Goal: Check status: Check status

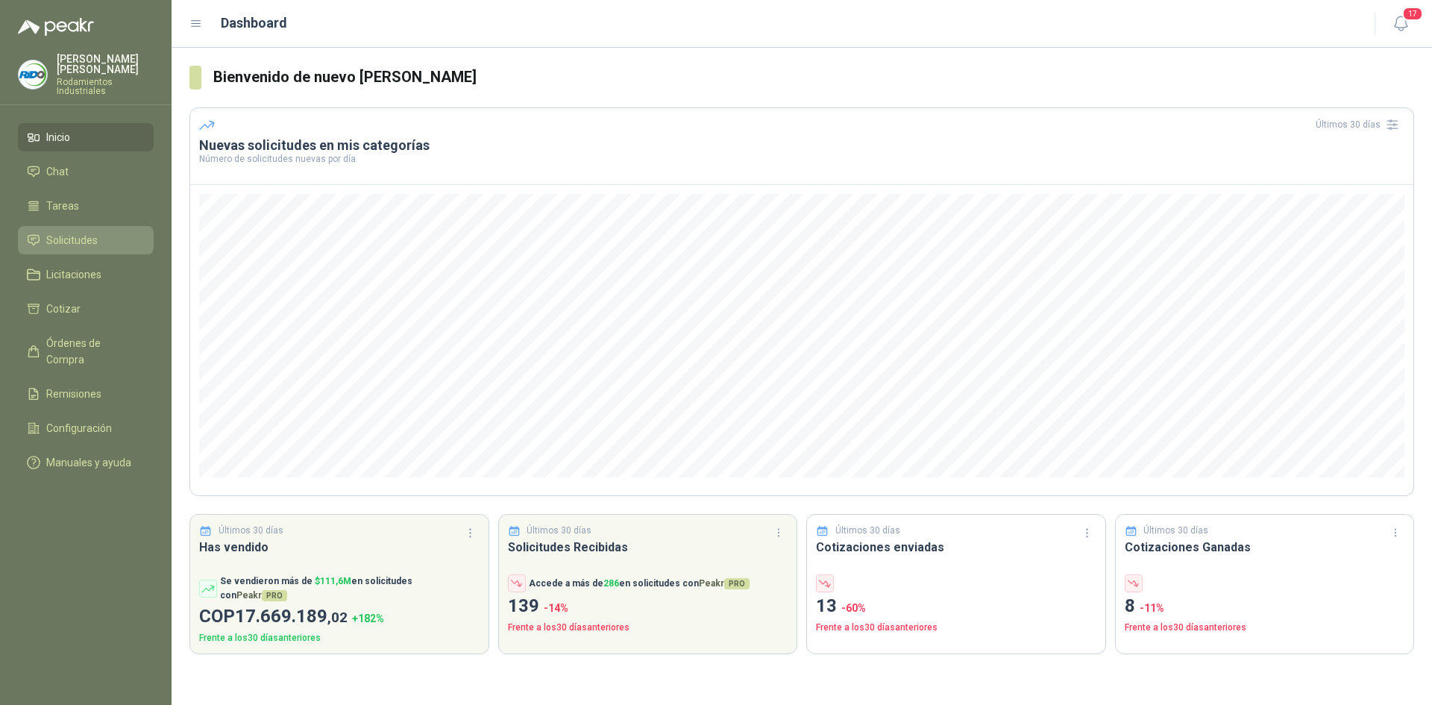
click at [79, 232] on span "Solicitudes" at bounding box center [71, 240] width 51 height 16
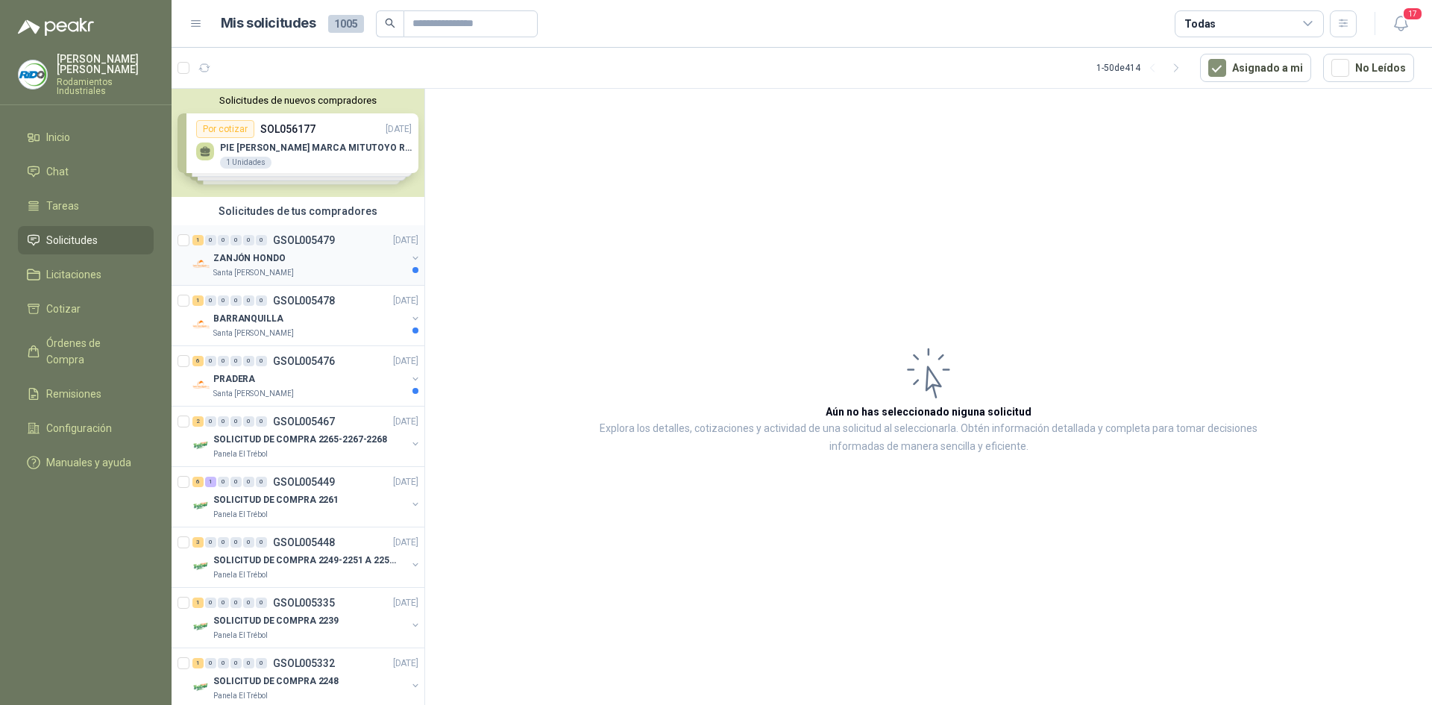
click at [334, 256] on div "ZANJÓN HONDO" at bounding box center [309, 258] width 193 height 18
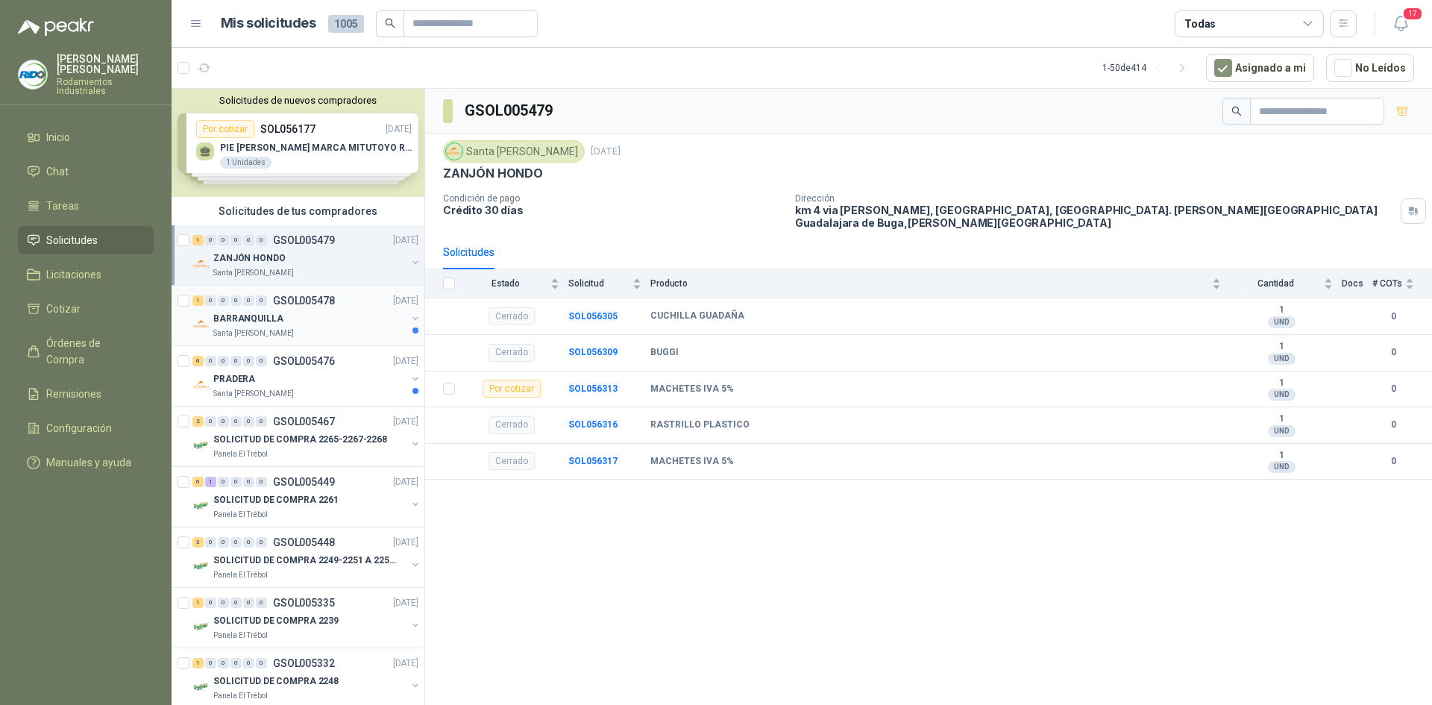
click at [343, 317] on div "BARRANQUILLA" at bounding box center [309, 319] width 193 height 18
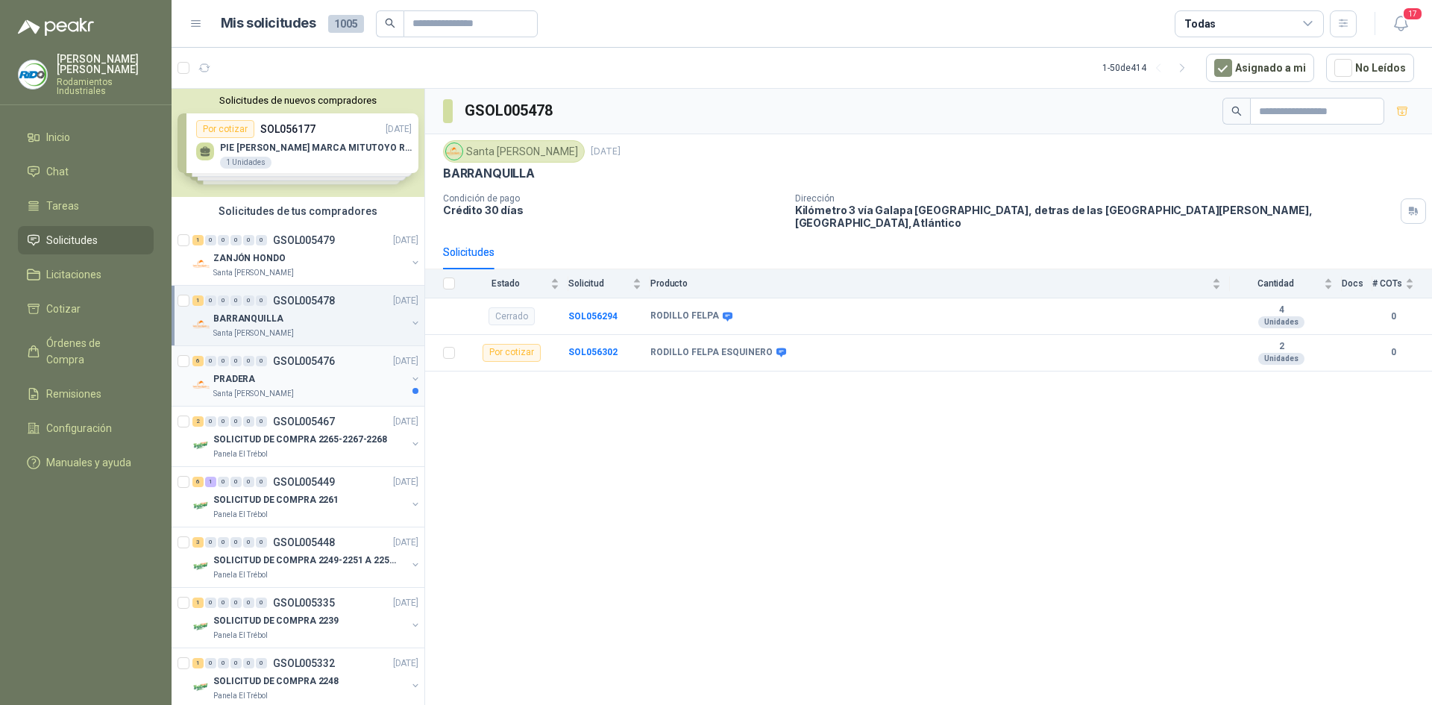
click at [361, 377] on div "PRADERA" at bounding box center [309, 379] width 193 height 18
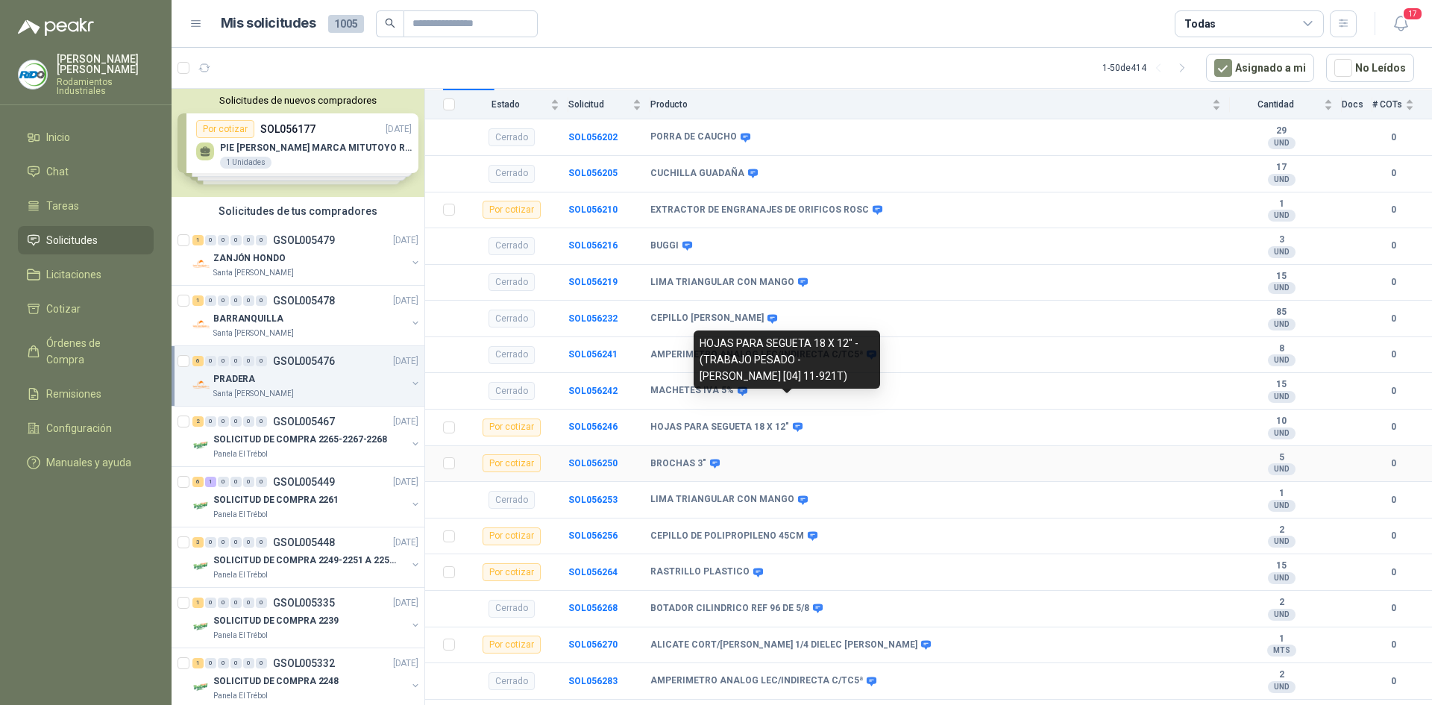
scroll to position [194, 0]
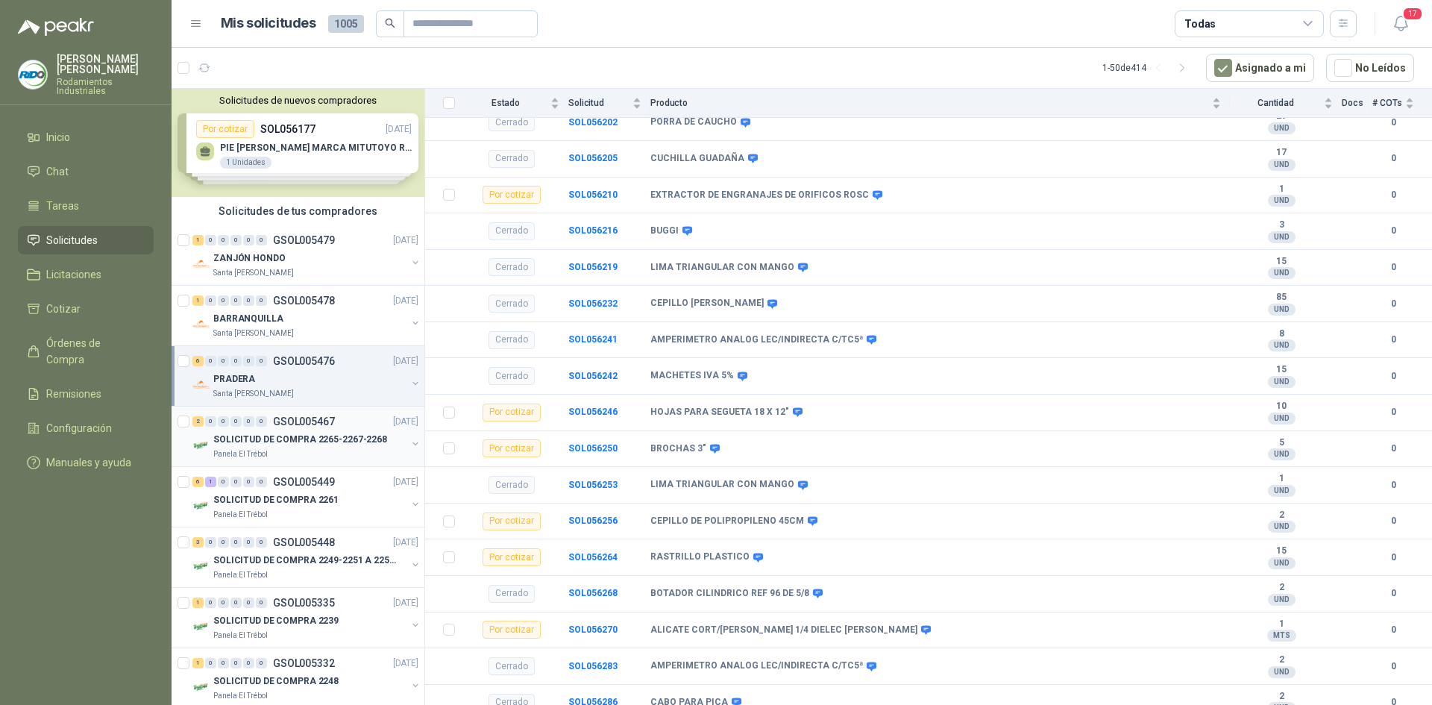
click at [269, 436] on p "SOLICITUD DE COMPRA 2265-2267-2268" at bounding box center [300, 440] width 174 height 14
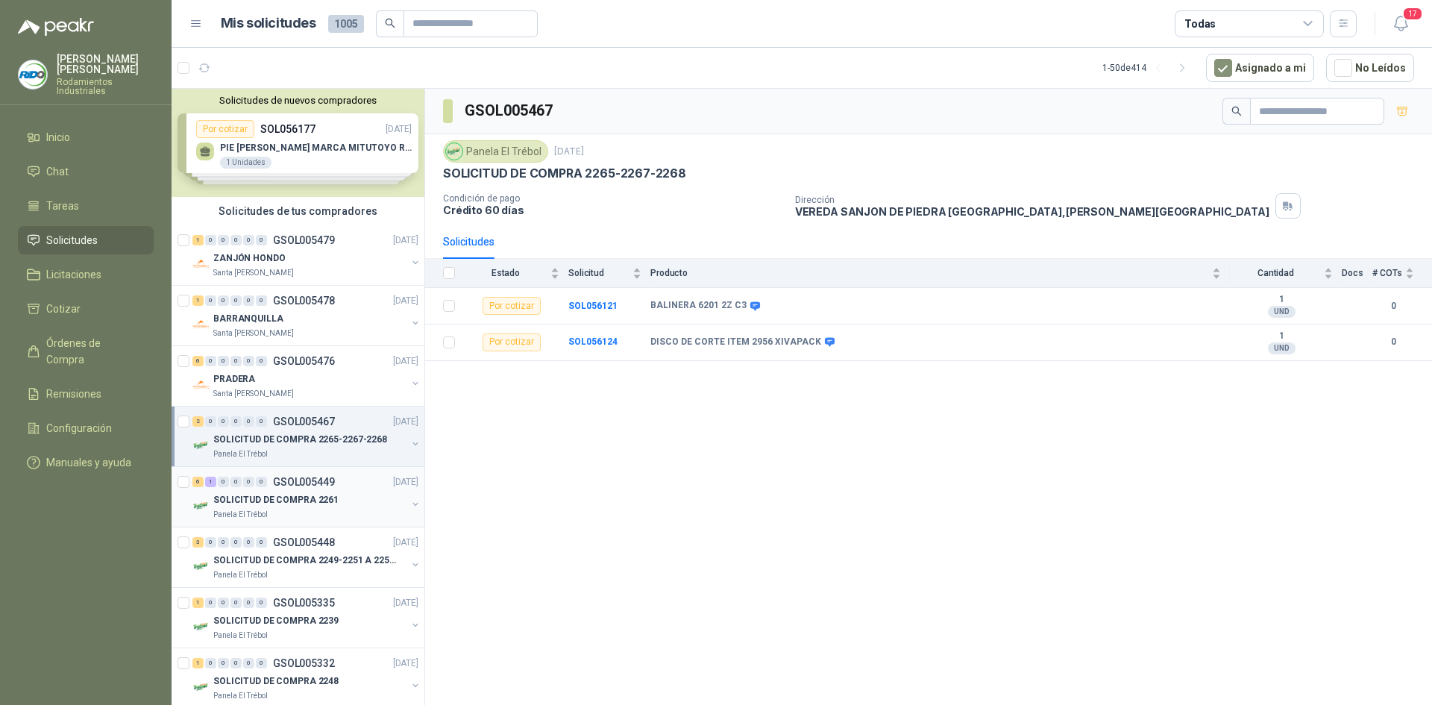
click at [283, 511] on div "Panela El Trébol" at bounding box center [309, 515] width 193 height 12
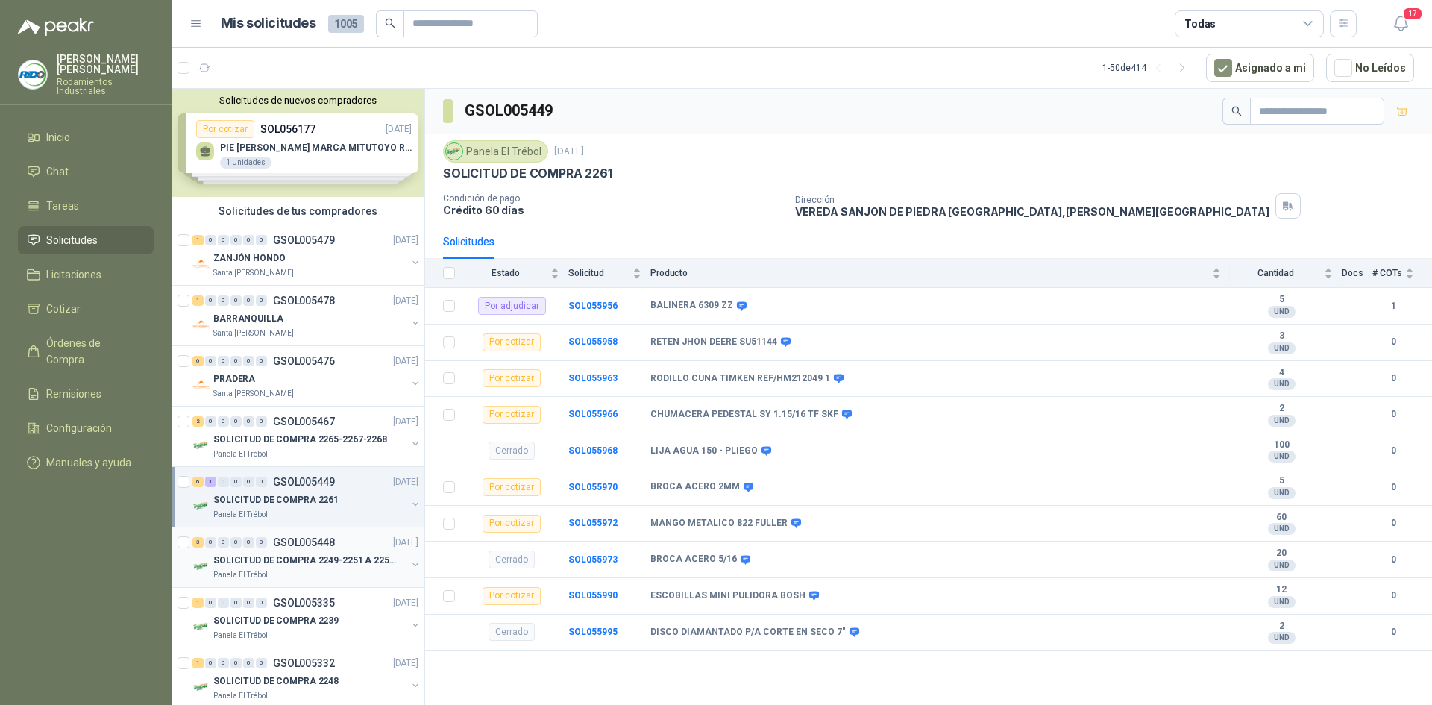
click at [342, 574] on div "Panela El Trébol" at bounding box center [309, 575] width 193 height 12
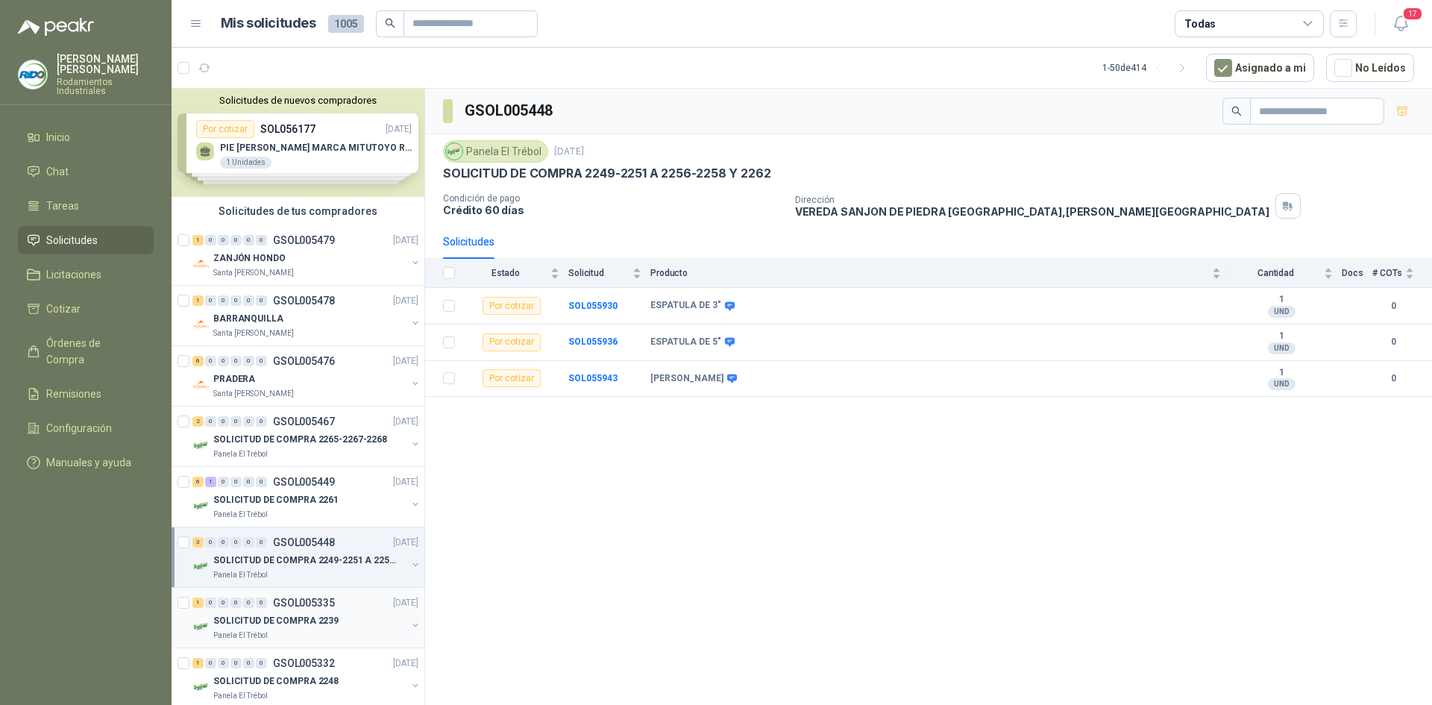
click at [301, 626] on p "SOLICITUD DE COMPRA 2239" at bounding box center [275, 621] width 125 height 14
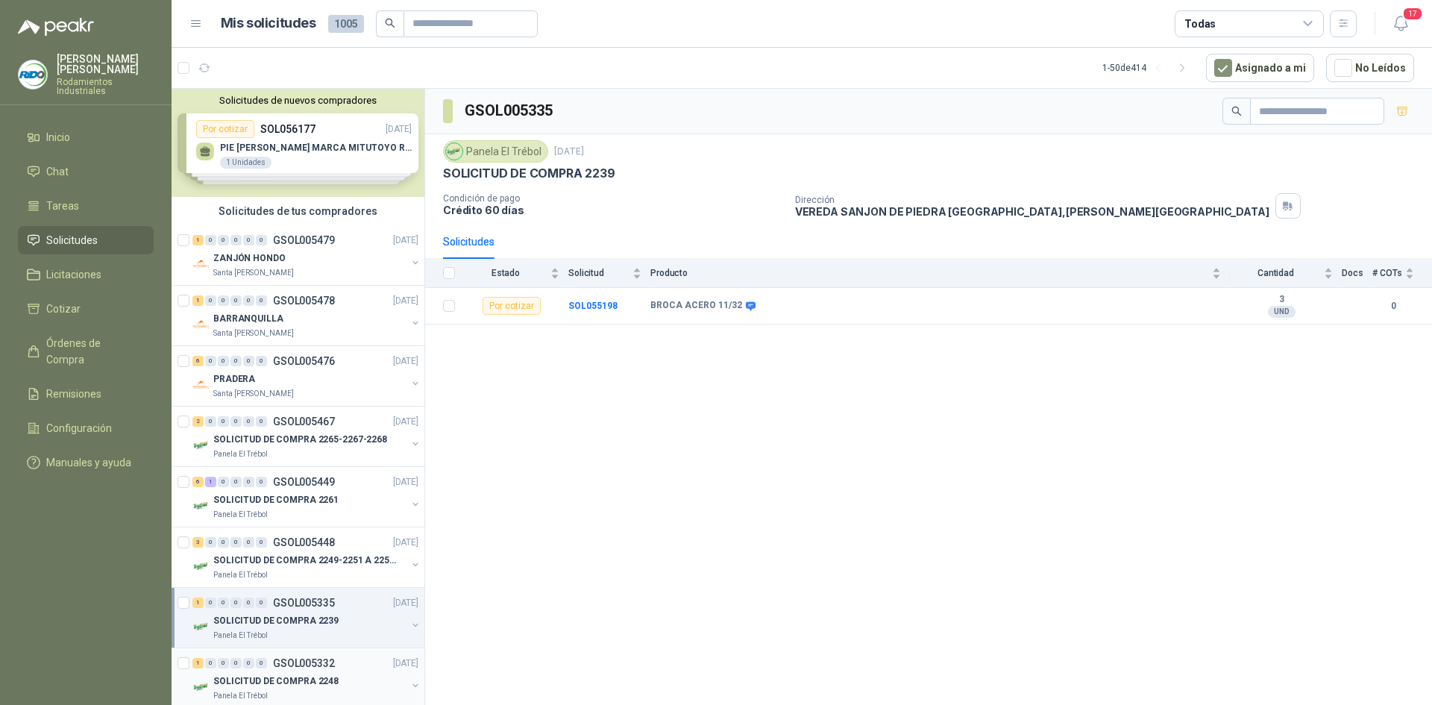
click at [307, 665] on p "GSOL005332" at bounding box center [304, 663] width 62 height 10
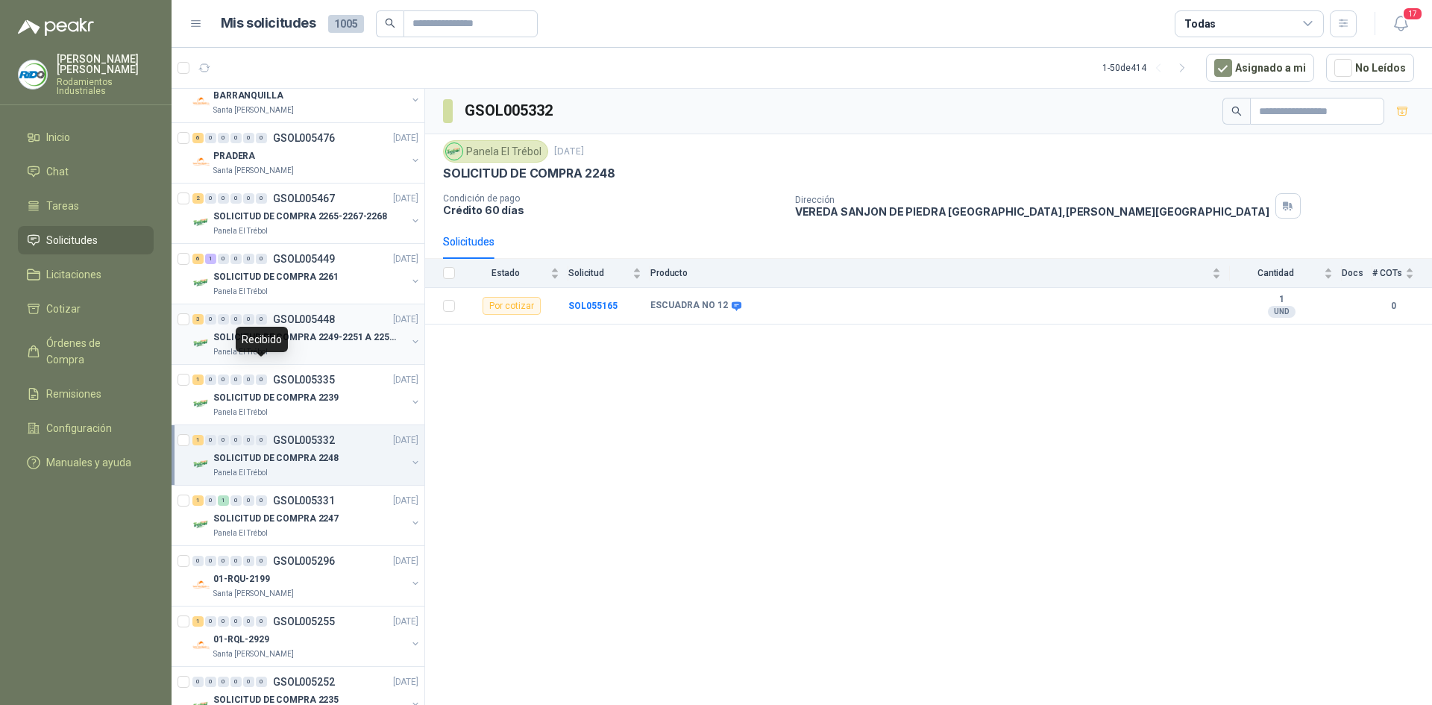
scroll to position [224, 0]
click at [314, 515] on p "SOLICITUD DE COMPRA 2247" at bounding box center [275, 518] width 125 height 14
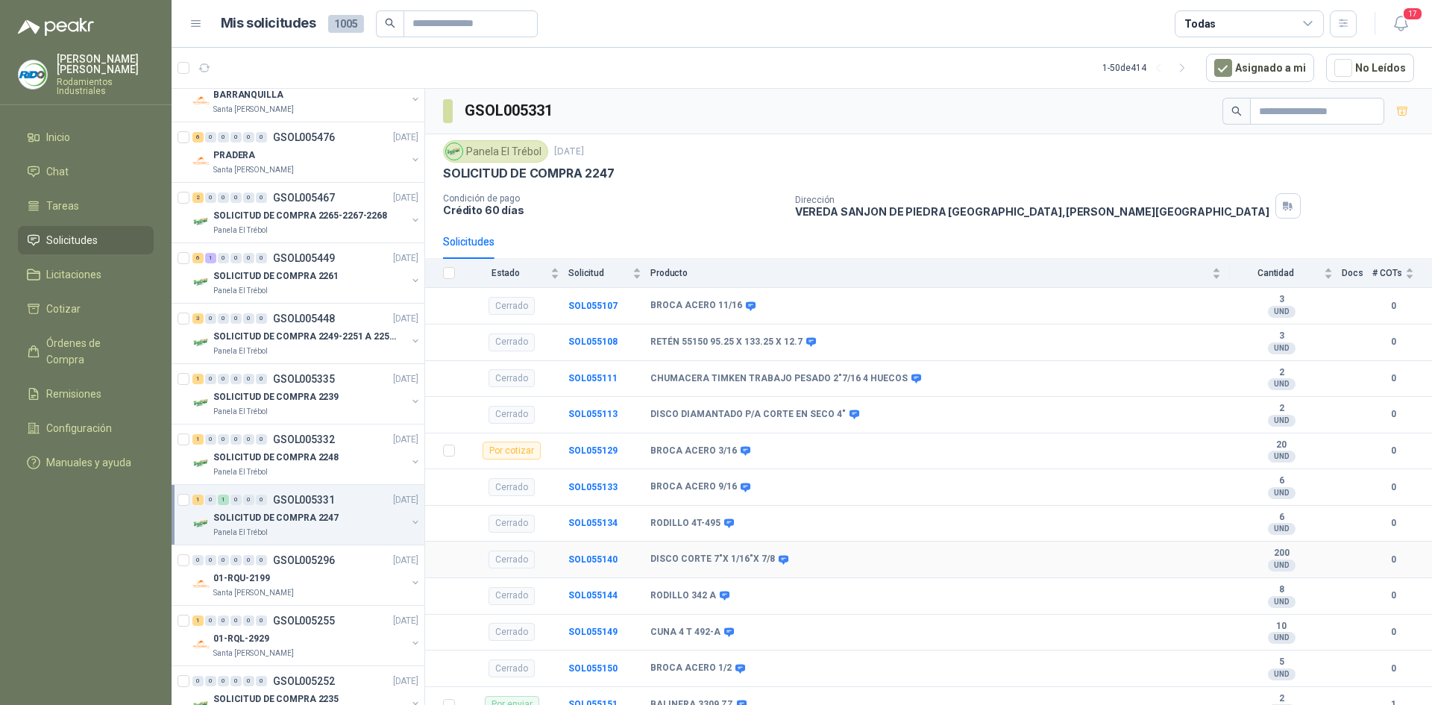
scroll to position [49, 0]
